Goal: Use online tool/utility: Utilize a website feature to perform a specific function

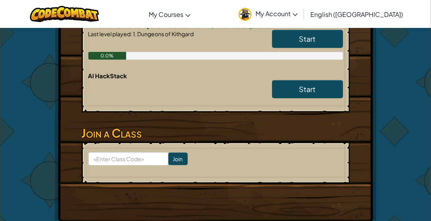
scroll to position [190, 0]
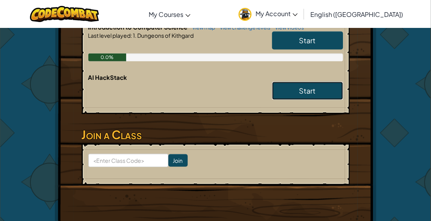
click at [290, 93] on link "Start" at bounding box center [307, 91] width 71 height 18
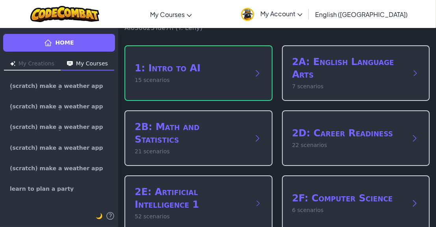
scroll to position [50, 0]
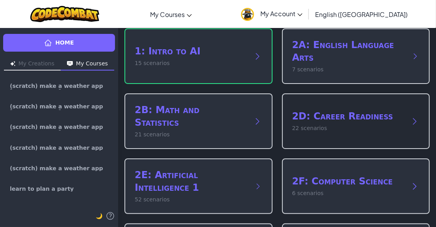
click at [355, 110] on h2 "2D: Career Readiness" at bounding box center [348, 116] width 112 height 13
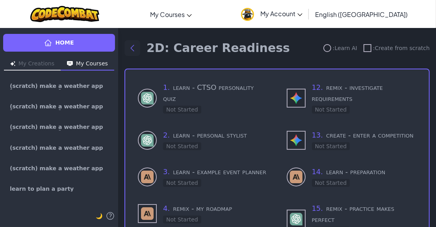
click at [129, 49] on icon "Back to modules" at bounding box center [132, 47] width 9 height 9
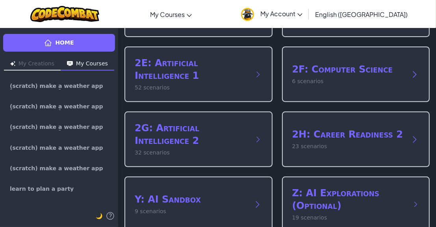
scroll to position [166, 0]
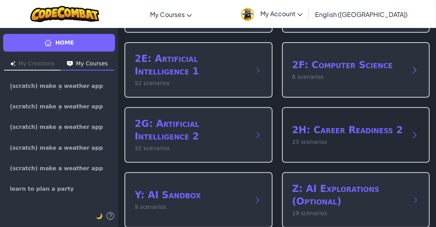
click at [343, 145] on div "2H: Career Readiness 2 23 scenarios" at bounding box center [356, 135] width 148 height 56
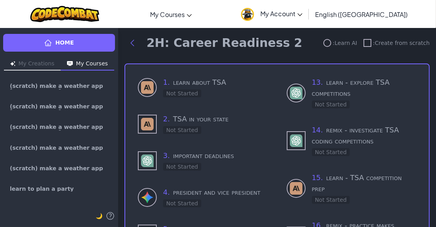
scroll to position [5, 0]
click at [133, 46] on icon "Back to modules" at bounding box center [132, 43] width 9 height 9
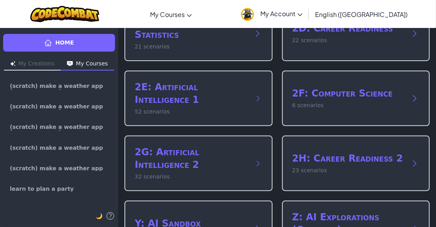
scroll to position [166, 0]
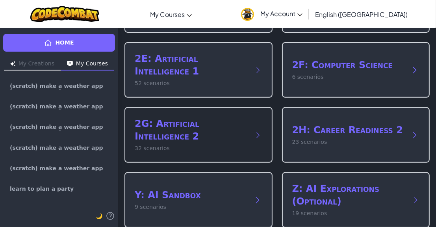
click at [186, 144] on p "32 scenarios" at bounding box center [191, 148] width 113 height 8
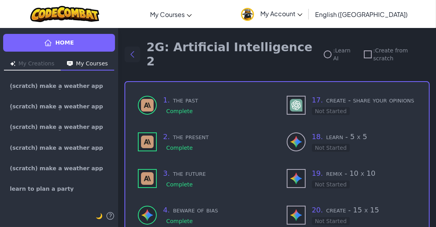
click at [132, 50] on icon "Back to modules" at bounding box center [132, 54] width 9 height 9
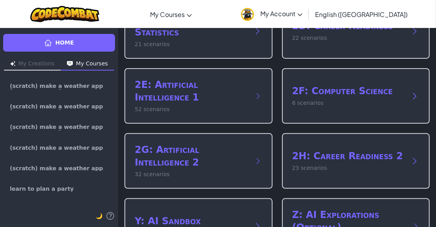
scroll to position [166, 0]
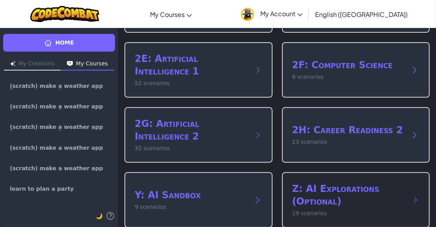
click at [362, 182] on h2 "Z: AI Explorations (Optional)" at bounding box center [348, 194] width 113 height 25
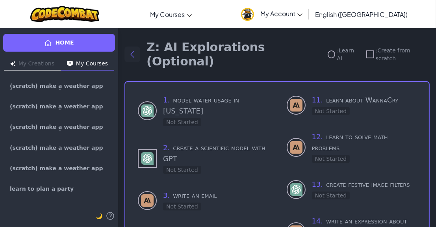
click at [135, 50] on icon "Back to modules" at bounding box center [132, 54] width 9 height 9
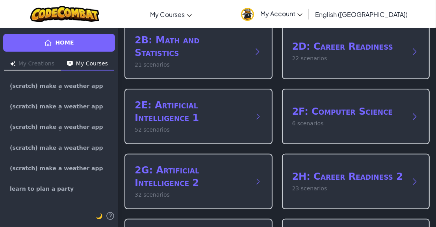
scroll to position [166, 0]
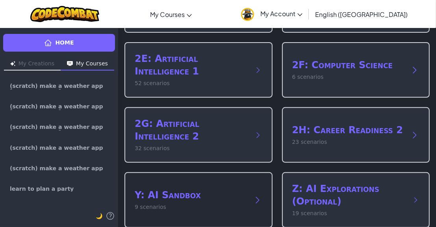
click at [208, 189] on h2 "Y: AI Sandbox" at bounding box center [191, 195] width 112 height 13
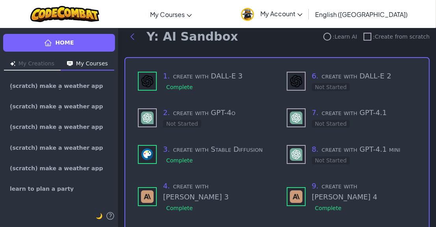
scroll to position [4, 0]
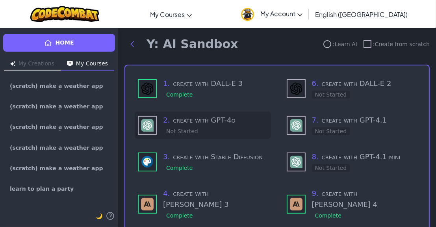
click at [194, 123] on h3 "2 . create with GPT-4o" at bounding box center [215, 120] width 105 height 11
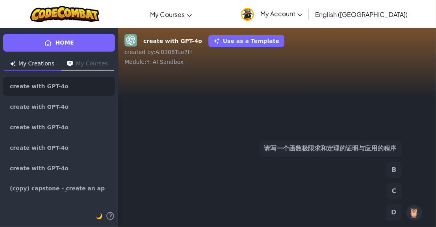
click at [293, 153] on button "请写一个函数极限求和定理的证明与应用的程序" at bounding box center [330, 148] width 143 height 17
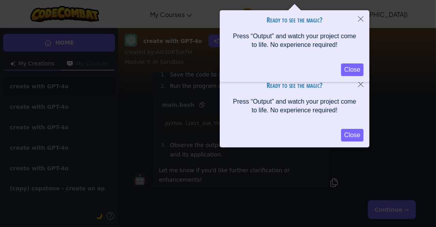
click at [351, 69] on button "Close" at bounding box center [352, 69] width 22 height 13
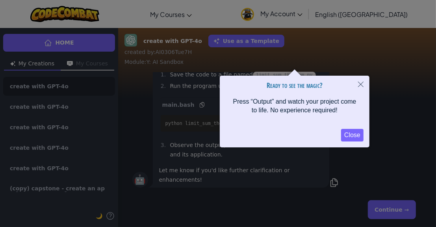
click at [363, 87] on icon "Close" at bounding box center [361, 85] width 6 height 6
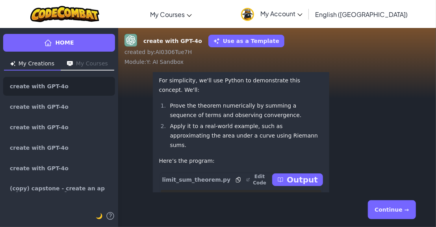
scroll to position [-385, 0]
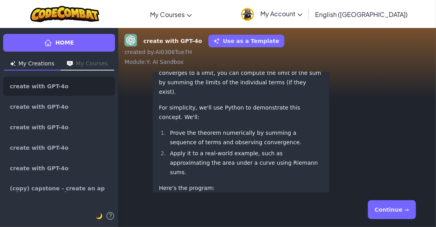
click at [385, 208] on button "Continue →" at bounding box center [392, 209] width 48 height 19
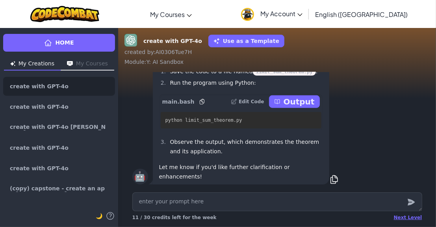
type textarea "x"
type textarea "c"
type textarea "x"
type textarea "cr"
type textarea "x"
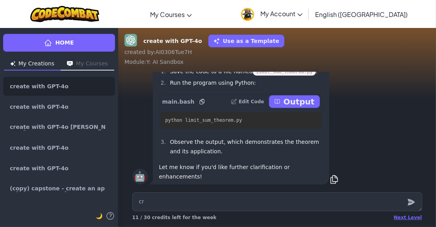
type textarea "cre"
type textarea "x"
type textarea "crea"
type textarea "x"
type textarea "creat"
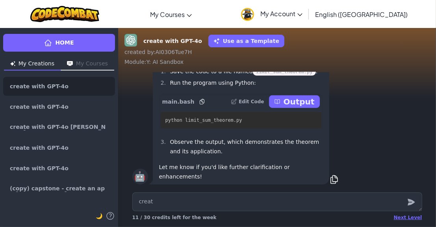
type textarea "x"
type textarea "create"
type textarea "x"
type textarea "create"
type textarea "x"
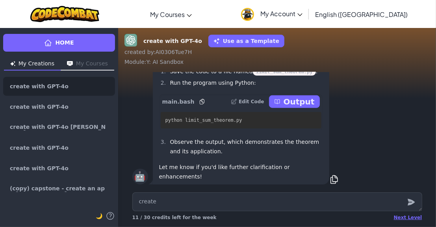
type textarea "create a"
type textarea "x"
type textarea "create a"
type textarea "x"
type textarea "create a t"
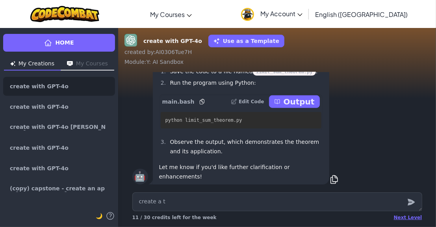
type textarea "x"
type textarea "create a tr"
type textarea "x"
type textarea "create a tra"
type textarea "x"
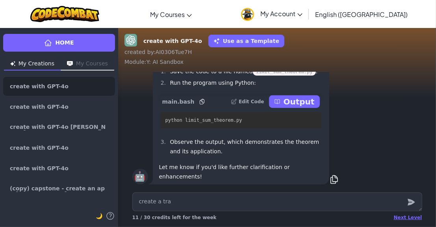
type textarea "create a tras"
type textarea "x"
type textarea "create a tra"
type textarea "x"
type textarea "create a [PERSON_NAME]"
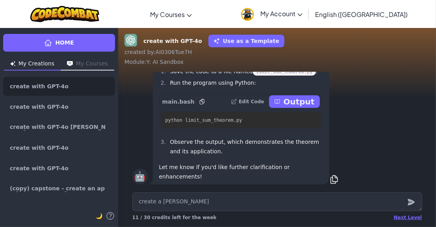
type textarea "x"
type textarea "create a trans"
type textarea "x"
type textarea "create a transa"
type textarea "x"
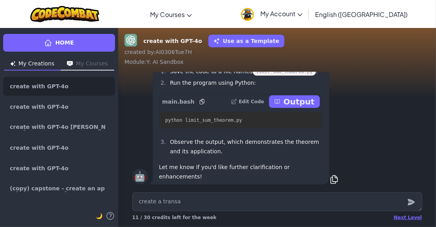
type textarea "create a transal"
type textarea "x"
type textarea "create a transa"
type textarea "x"
type textarea "create a trans"
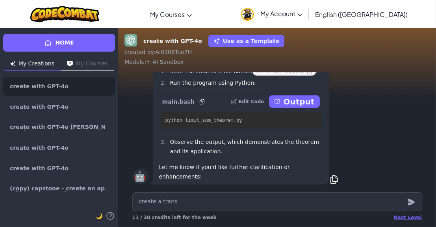
type textarea "x"
type textarea "create a transl"
type textarea "x"
type textarea "create a transla"
type textarea "x"
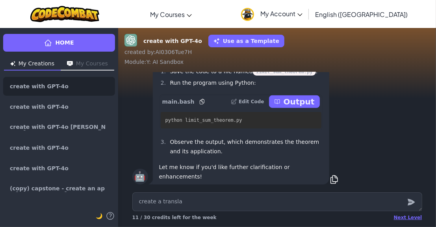
type textarea "create a translat"
type textarea "x"
type textarea "create a translato"
type textarea "x"
type textarea "create a translator"
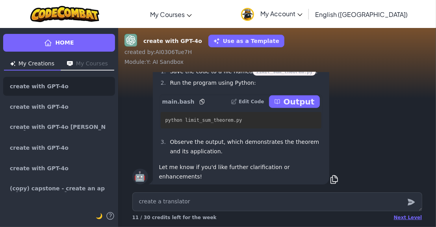
type textarea "x"
type textarea "create a translator"
type textarea "x"
type textarea "create a translator a"
type textarea "x"
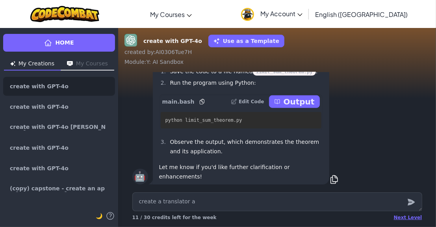
type textarea "create a translator ap"
type textarea "x"
type textarea "create a translator app"
type textarea "x"
type textarea "create a translator app"
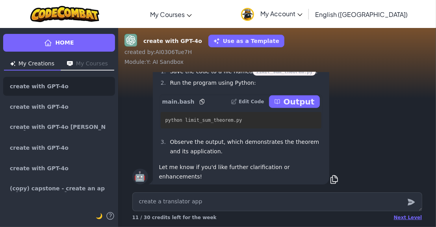
type textarea "x"
type textarea "create a translator app :"
type textarea "x"
type textarea "create a translator app :"
type textarea "x"
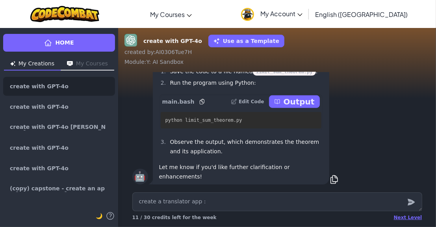
type textarea "create a translator app : v"
type textarea "x"
type textarea "create a translator app : vi"
type textarea "x"
type textarea "create a translator app : vie"
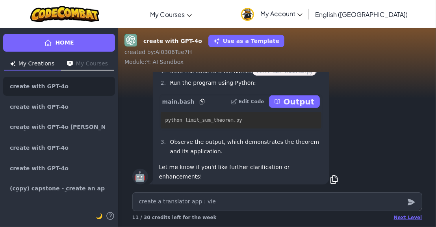
type textarea "x"
type textarea "create a translator app : [PERSON_NAME]"
type textarea "x"
type textarea "create a translator app : [PERSON_NAME]"
type textarea "x"
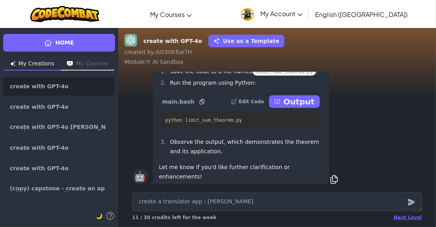
type textarea "create a translator app : [PERSON_NAME]"
type textarea "x"
type textarea "create a translator app : [GEOGRAPHIC_DATA]"
type textarea "x"
type textarea "create a translator app : vietname"
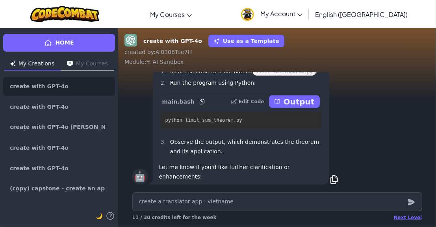
type textarea "x"
type textarea "create a translator app : vietnames"
type textarea "x"
type textarea "create a translator app : [DEMOGRAPHIC_DATA]"
type textarea "x"
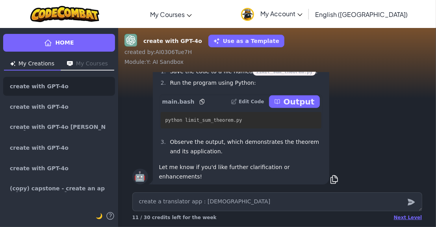
type textarea "create a translator app : [DEMOGRAPHIC_DATA]"
type textarea "x"
type textarea "create a translator app : vietnamese t"
type textarea "x"
type textarea "create a translator app : vietnamese to"
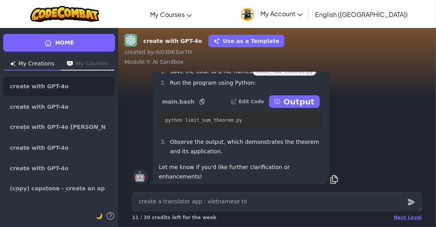
type textarea "x"
type textarea "create a translator app : vietnamese to"
type textarea "x"
type textarea "create a translator app : vietnamese to e"
type textarea "x"
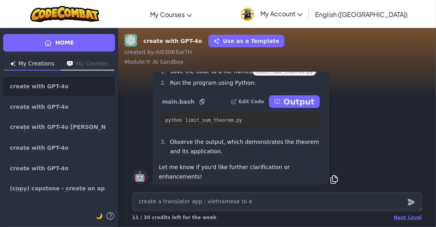
type textarea "create a translator app : vietnamese to en"
type textarea "x"
type textarea "create a translator app : vietnamese to eng"
type textarea "x"
type textarea "create a translator app : vietnamese to engl"
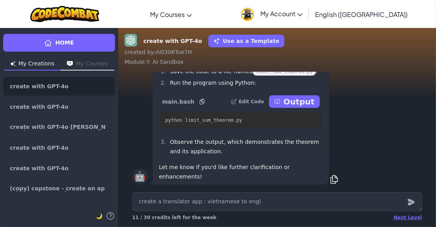
type textarea "x"
type textarea "create a translator app : vietnamese to engli"
type textarea "x"
type textarea "create a translator app : vietnamese to englis"
type textarea "x"
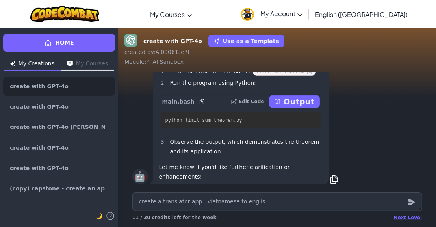
type textarea "create a translator app : vietnamese to english"
type textarea "x"
type textarea "create a translator app : vietnamese to english"
type textarea "x"
type textarea "create a translator app : vietnamese to english v"
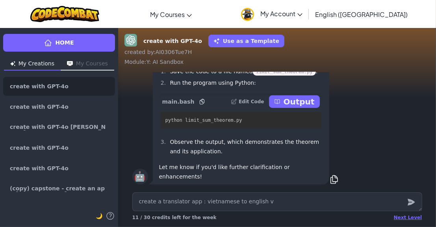
type textarea "x"
type textarea "create a translator app : vietnamese to english ve"
type textarea "x"
type textarea "create a translator app : vietnamese to english ver"
type textarea "x"
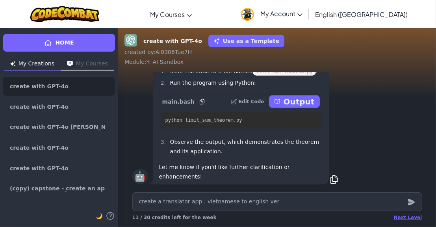
type textarea "create a translator app : vietnamese to english vers"
type textarea "x"
type textarea "create a translator app : vietnamese to english versi"
type textarea "x"
type textarea "create a translator app : vietnamese to english versio"
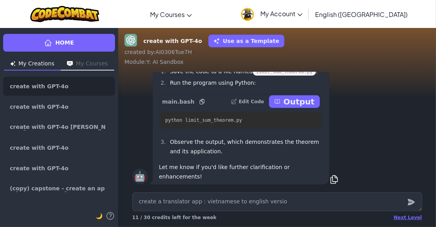
type textarea "x"
type textarea "create a translator app : vietnamese to english version"
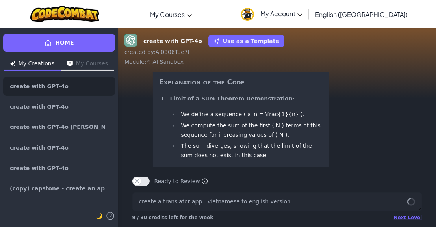
scroll to position [0, 0]
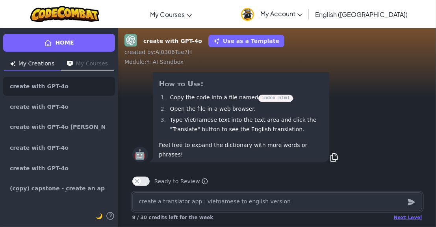
type textarea "x"
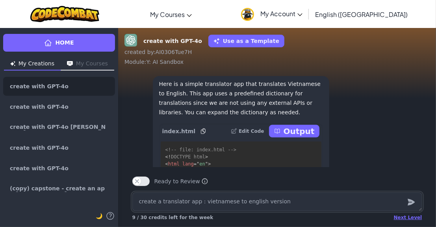
scroll to position [-286, 0]
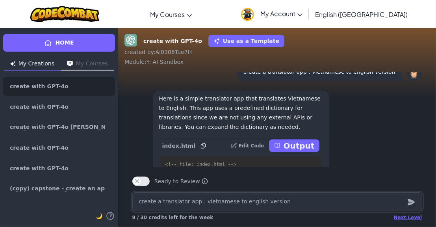
click at [254, 197] on textarea "create a translator app : vietnamese to english version" at bounding box center [277, 201] width 290 height 19
type textarea "x"
type textarea "u"
type textarea "x"
type textarea "us"
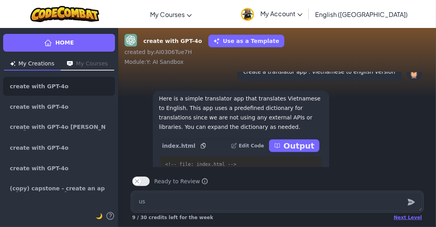
type textarea "x"
type textarea "use"
type textarea "x"
type textarea "use"
type textarea "x"
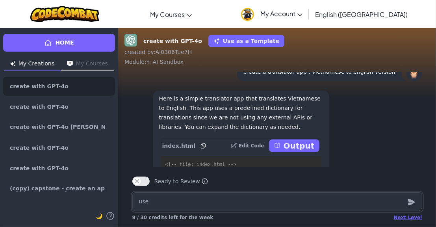
type textarea "use t"
type textarea "x"
type textarea "use th"
type textarea "x"
type textarea "use the"
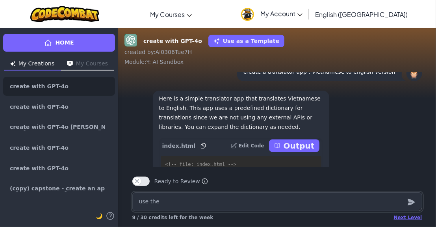
type textarea "x"
type textarea "use the"
type textarea "x"
type textarea "use the ""
type textarea "x"
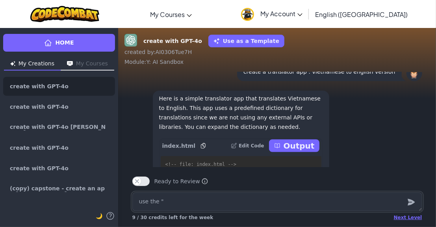
type textarea "use the "m"
type textarea "x"
type textarea "use the "me"
type textarea "x"
type textarea "use the "mem"
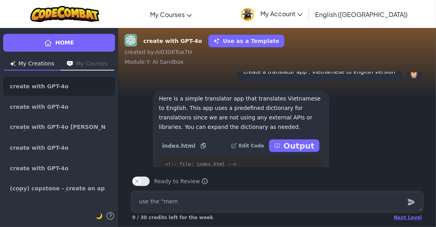
type textarea "x"
type textarea "use the "memo"
type textarea "x"
type textarea "use the "[PERSON_NAME]"
type textarea "x"
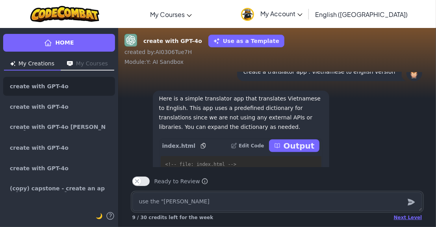
type textarea "use the "memomo"
type textarea "x"
type textarea "use the "memomor"
type textarea "x"
type textarea "use the "memomory"
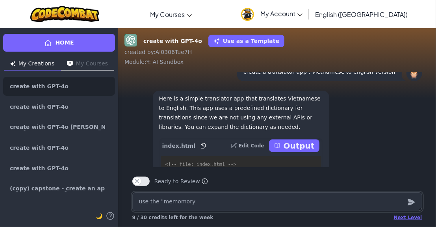
click at [267, 200] on textarea "use the "memomory" at bounding box center [277, 201] width 290 height 19
type textarea "x"
type textarea "use the "memomory"
type textarea "x"
type textarea "use the "memomory t"
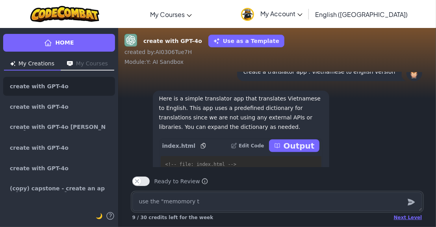
type textarea "x"
type textarea "use the "memomory tr"
type textarea "x"
type textarea "use the "memomory tra"
type textarea "x"
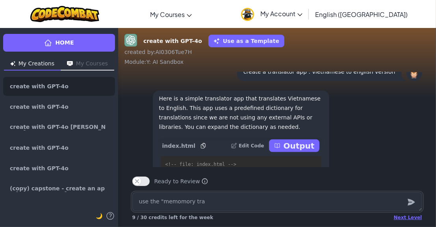
type textarea "use the "memomory [PERSON_NAME]"
type textarea "x"
type textarea "use the "memomory trans"
type textarea "x"
type textarea "use the "memomory transa"
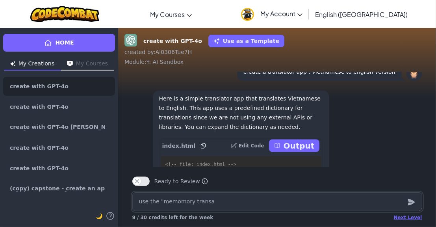
type textarea "x"
type textarea "use the "memomory transal"
type textarea "x"
type textarea "use the "memomory transalt"
type textarea "x"
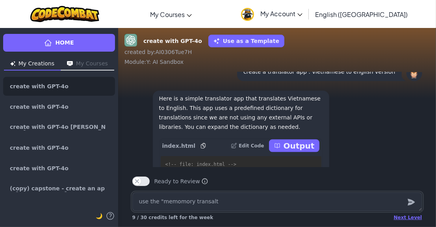
type textarea "use the "memomory transalti"
type textarea "x"
type textarea "use the "memomory transaltio"
type textarea "x"
type textarea "use the "memomory transaltion"
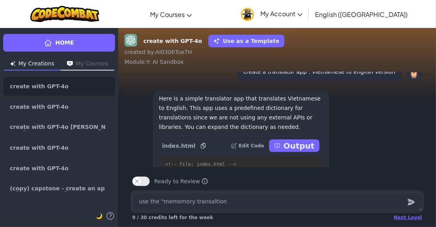
type textarea "x"
type textarea "use the "memomory transaltion"
type textarea "x"
type textarea "use the "memomory transaltion A"
type textarea "x"
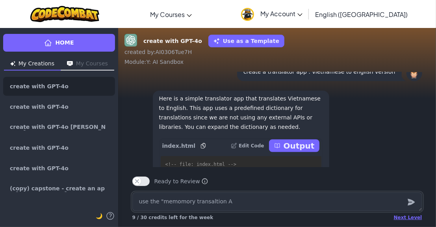
type textarea "use the "memomory transaltion AP"
type textarea "x"
type textarea "use the "memomory transaltion API"
type textarea "x"
type textarea "use the "memomory transaltion API""
